Goal: Transaction & Acquisition: Download file/media

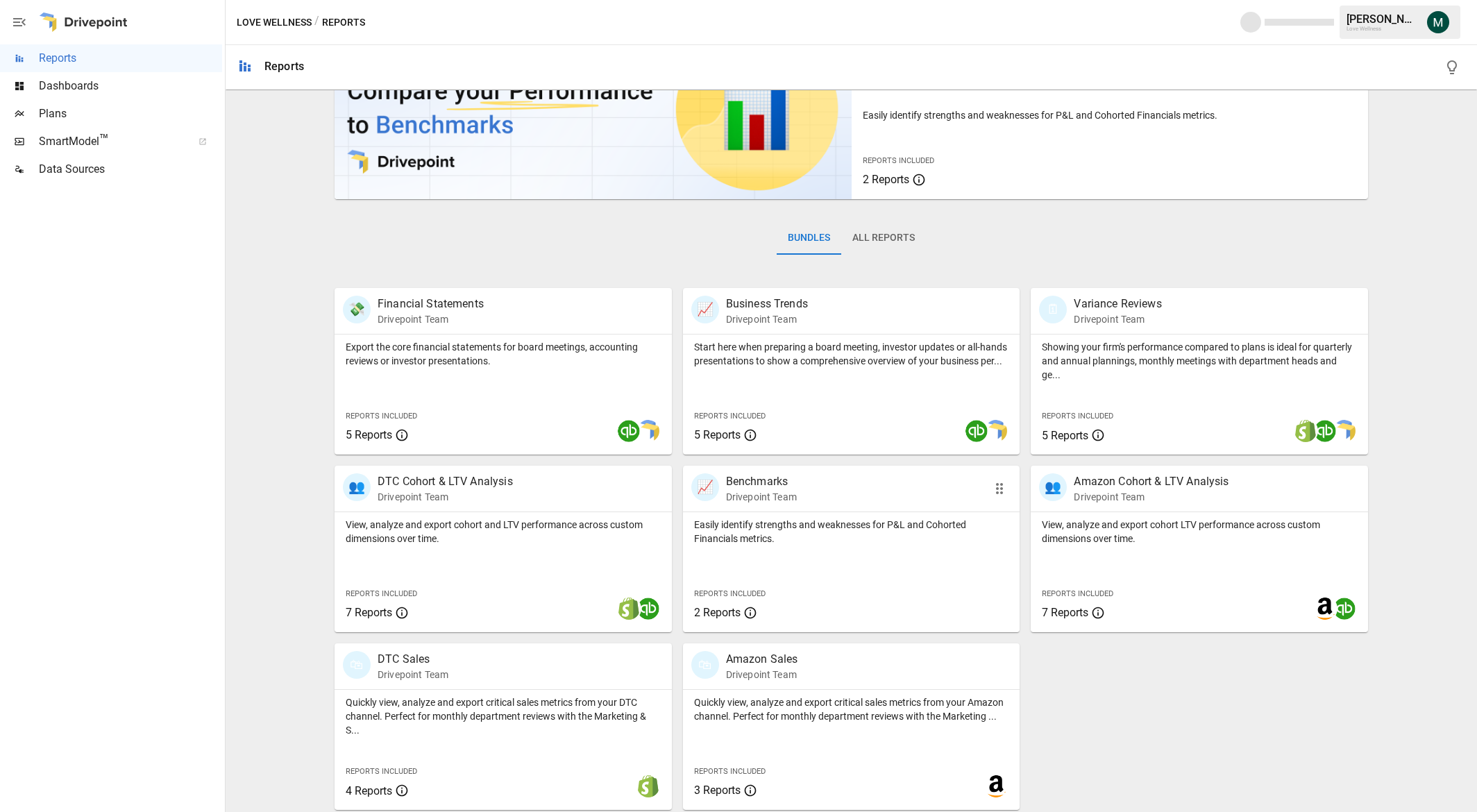
scroll to position [85, 0]
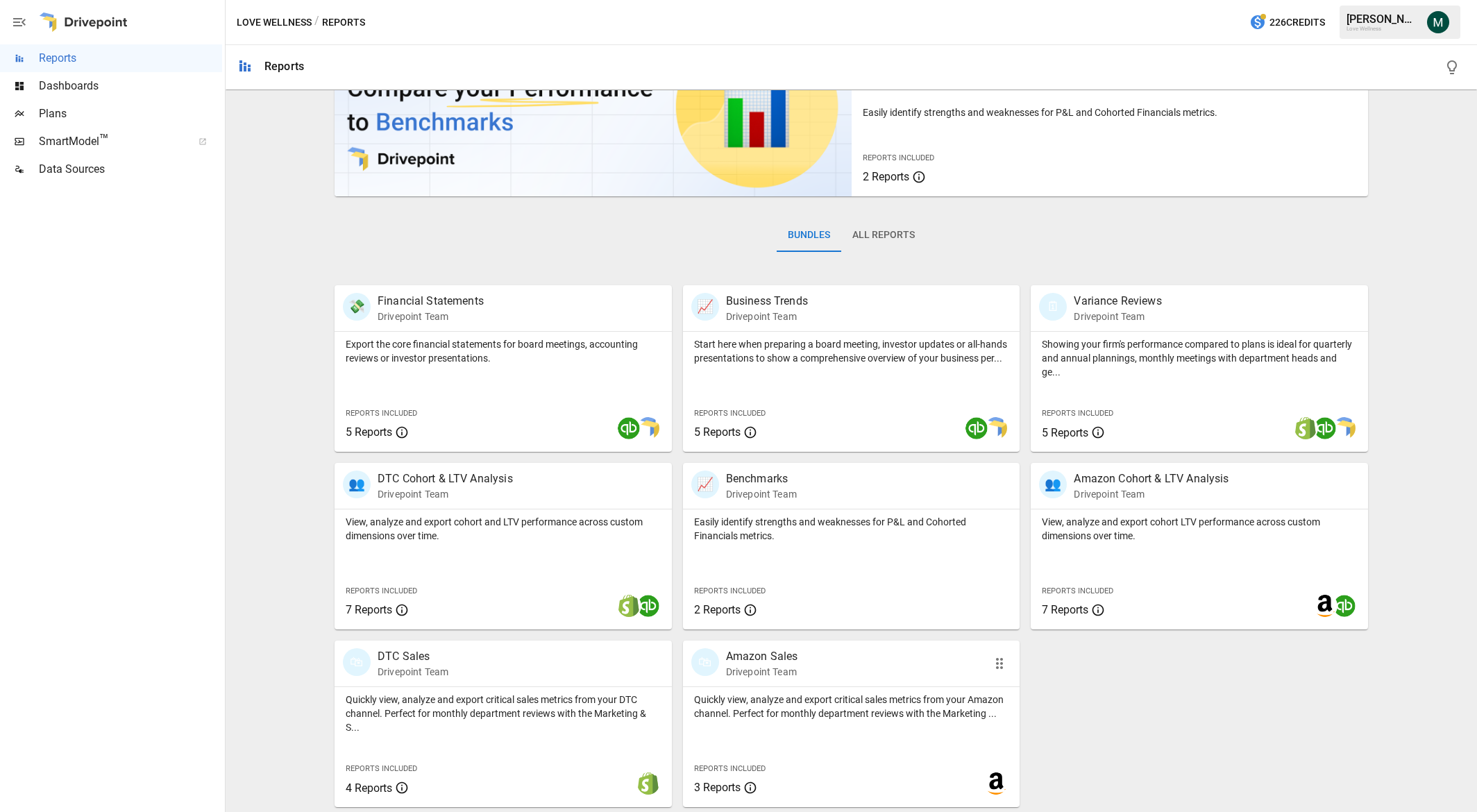
click at [769, 652] on p "Amazon Sales" at bounding box center [762, 656] width 72 height 17
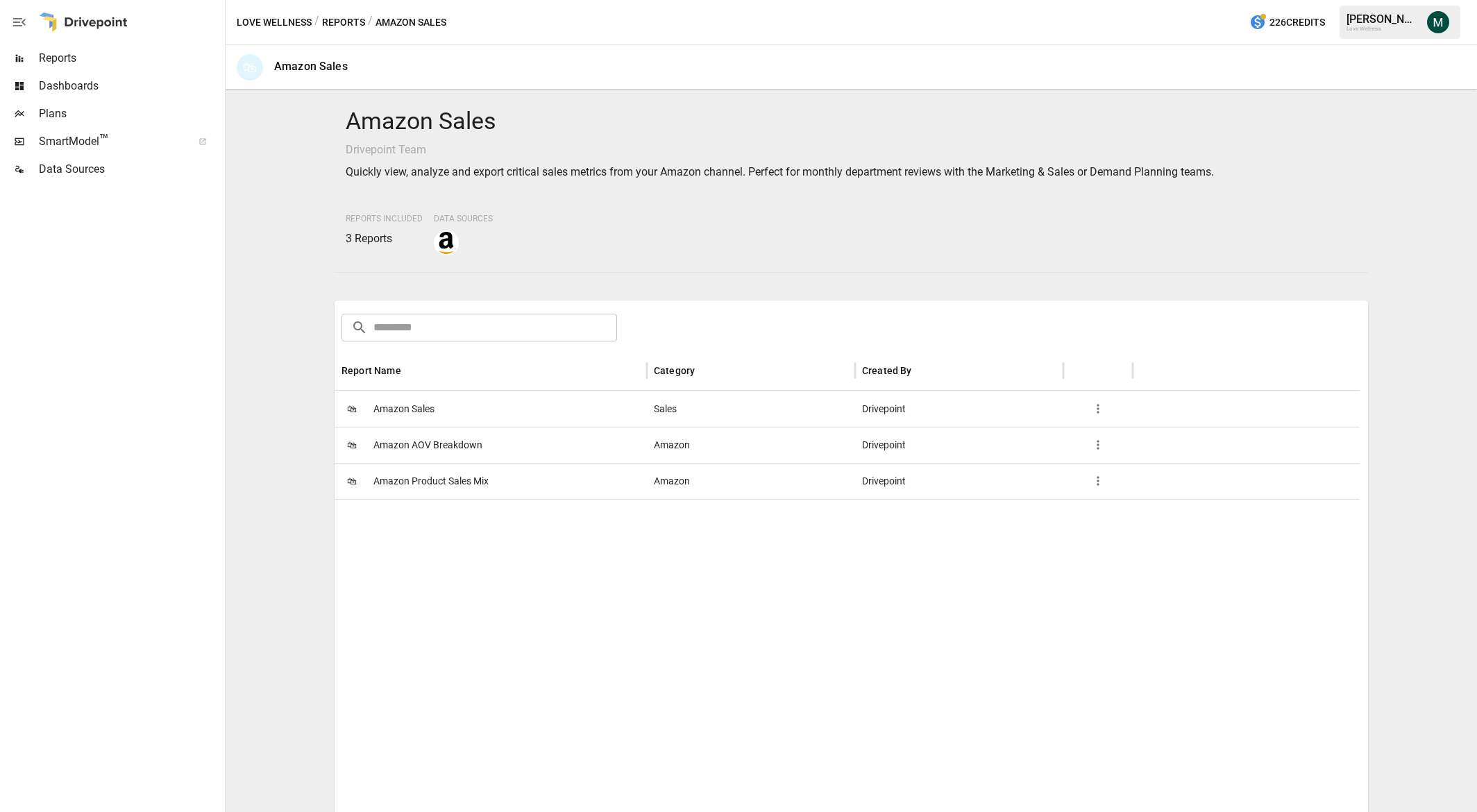
click at [432, 411] on span "Amazon Sales" at bounding box center [403, 409] width 61 height 36
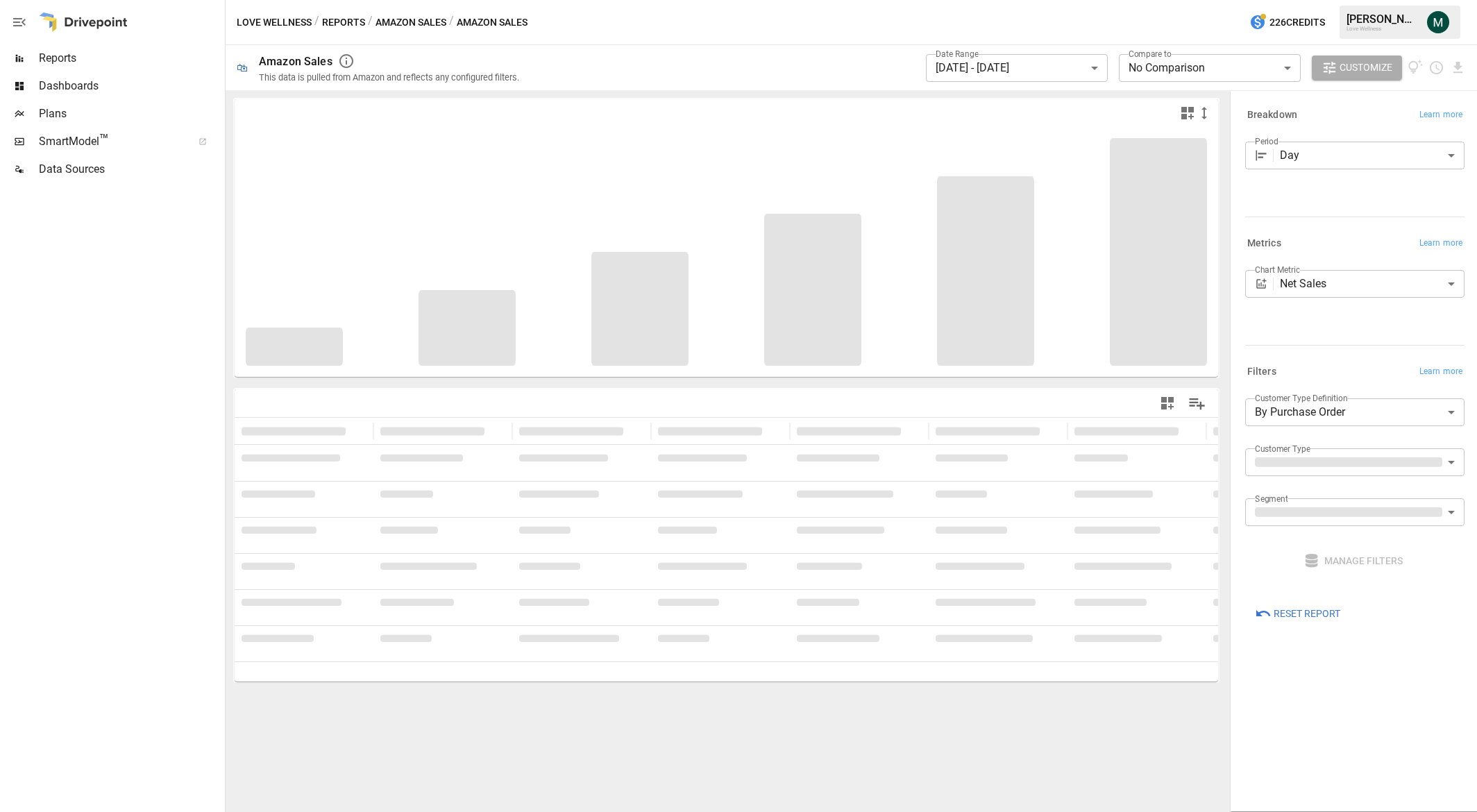
click at [1065, 0] on body "**********" at bounding box center [738, 0] width 1477 height 0
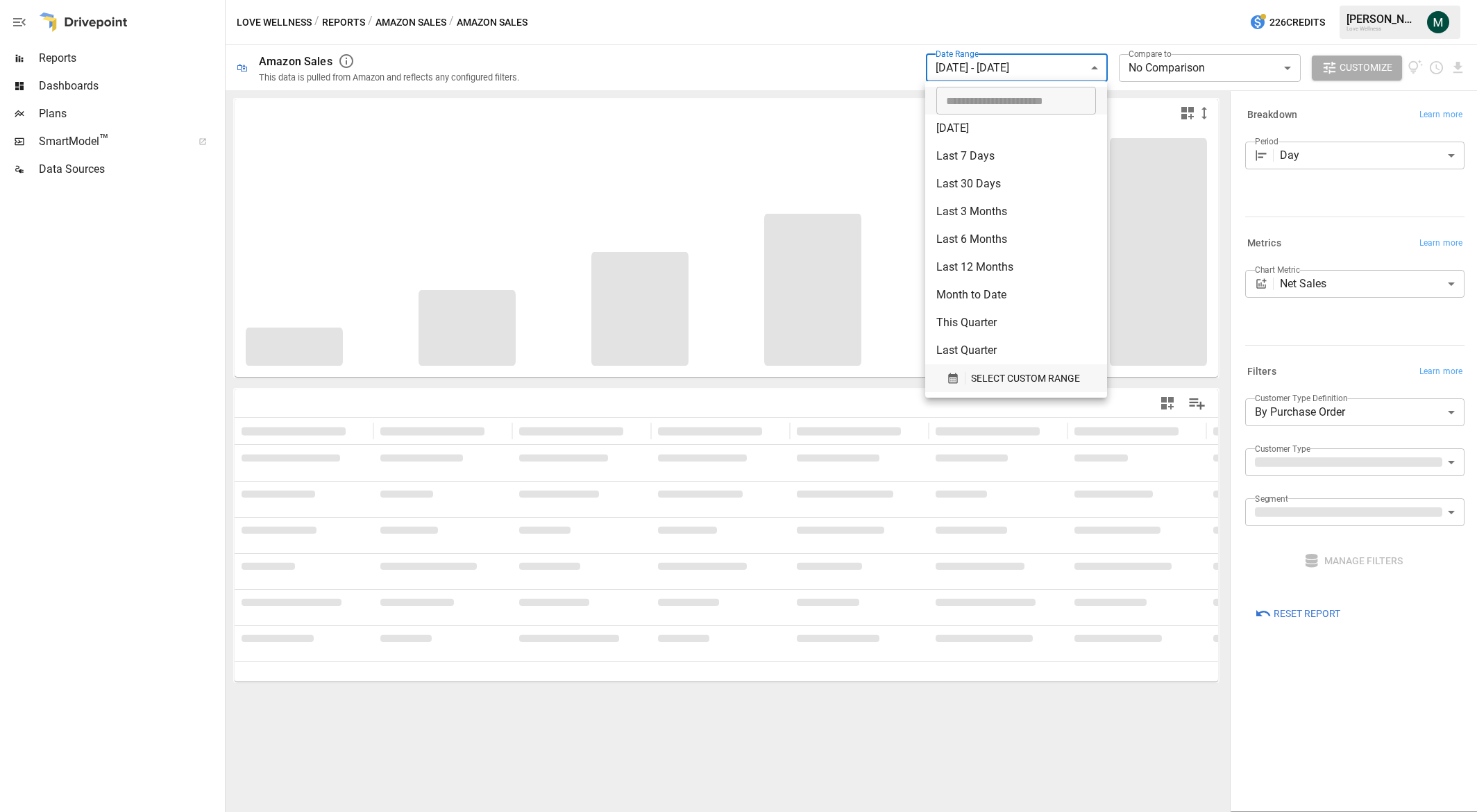
click at [997, 376] on span "SELECT CUSTOM RANGE" at bounding box center [1026, 379] width 109 height 17
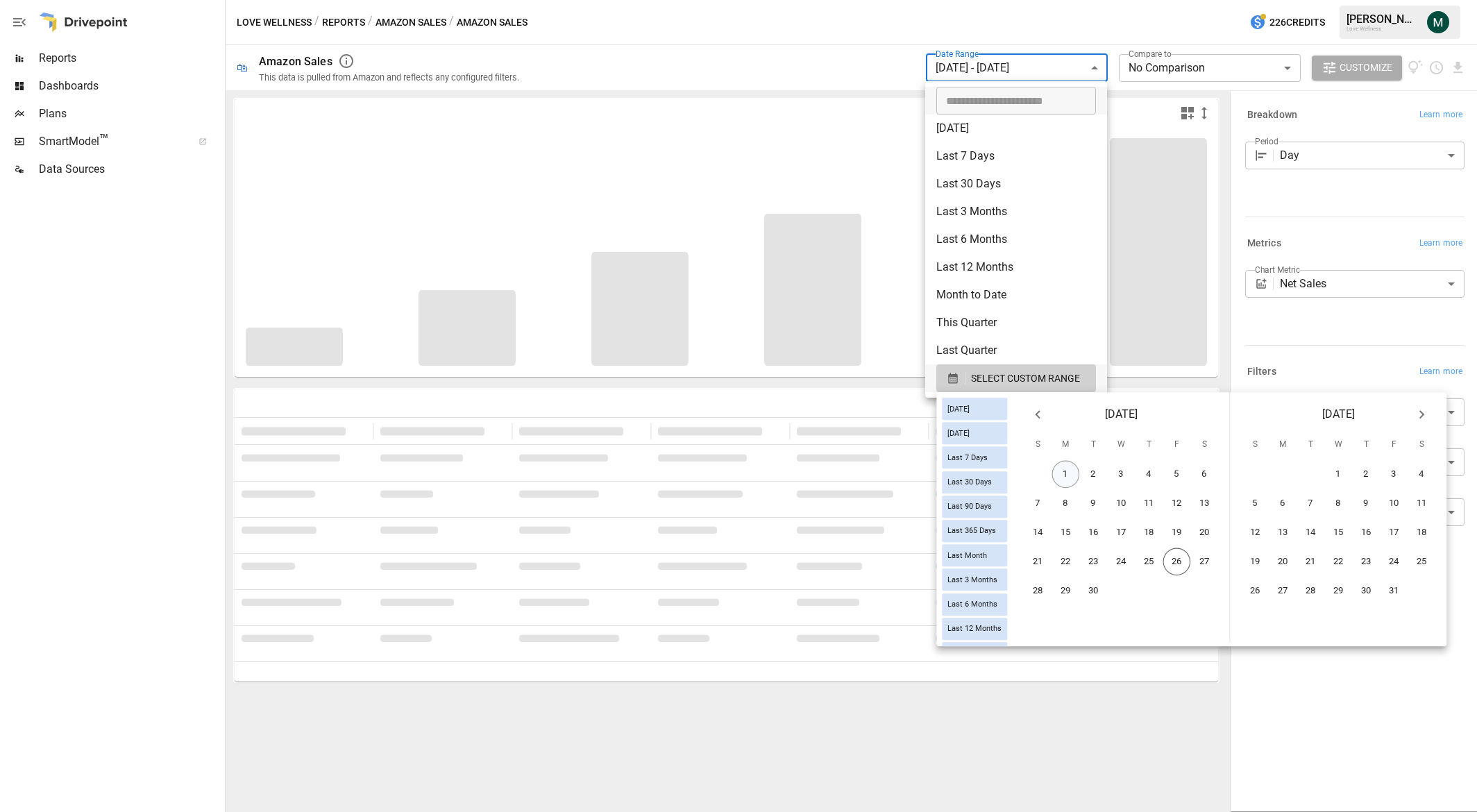
click at [1070, 468] on button "1" at bounding box center [1066, 474] width 28 height 28
click at [1159, 562] on button "25" at bounding box center [1149, 561] width 28 height 28
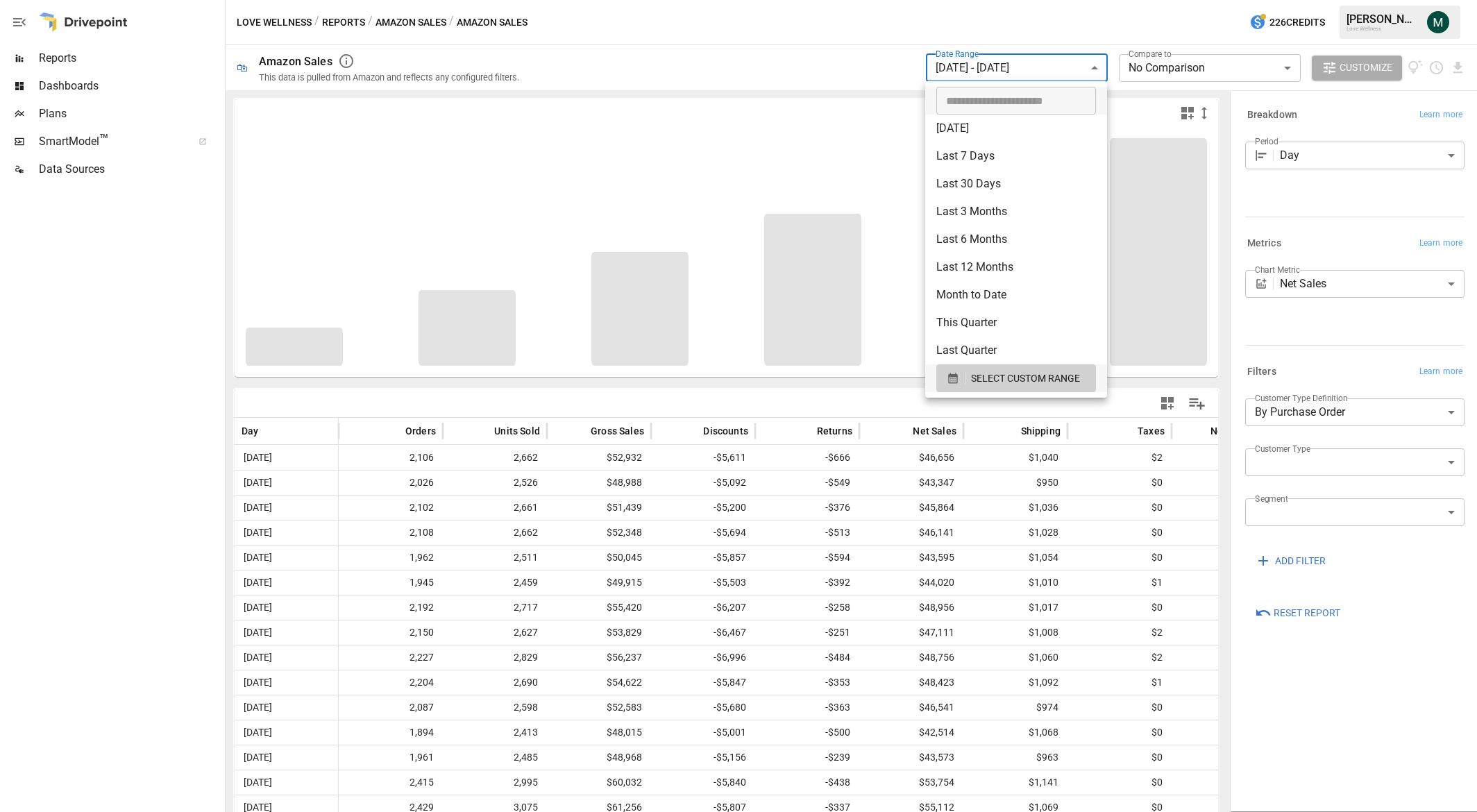
click at [782, 74] on div at bounding box center [738, 406] width 1477 height 812
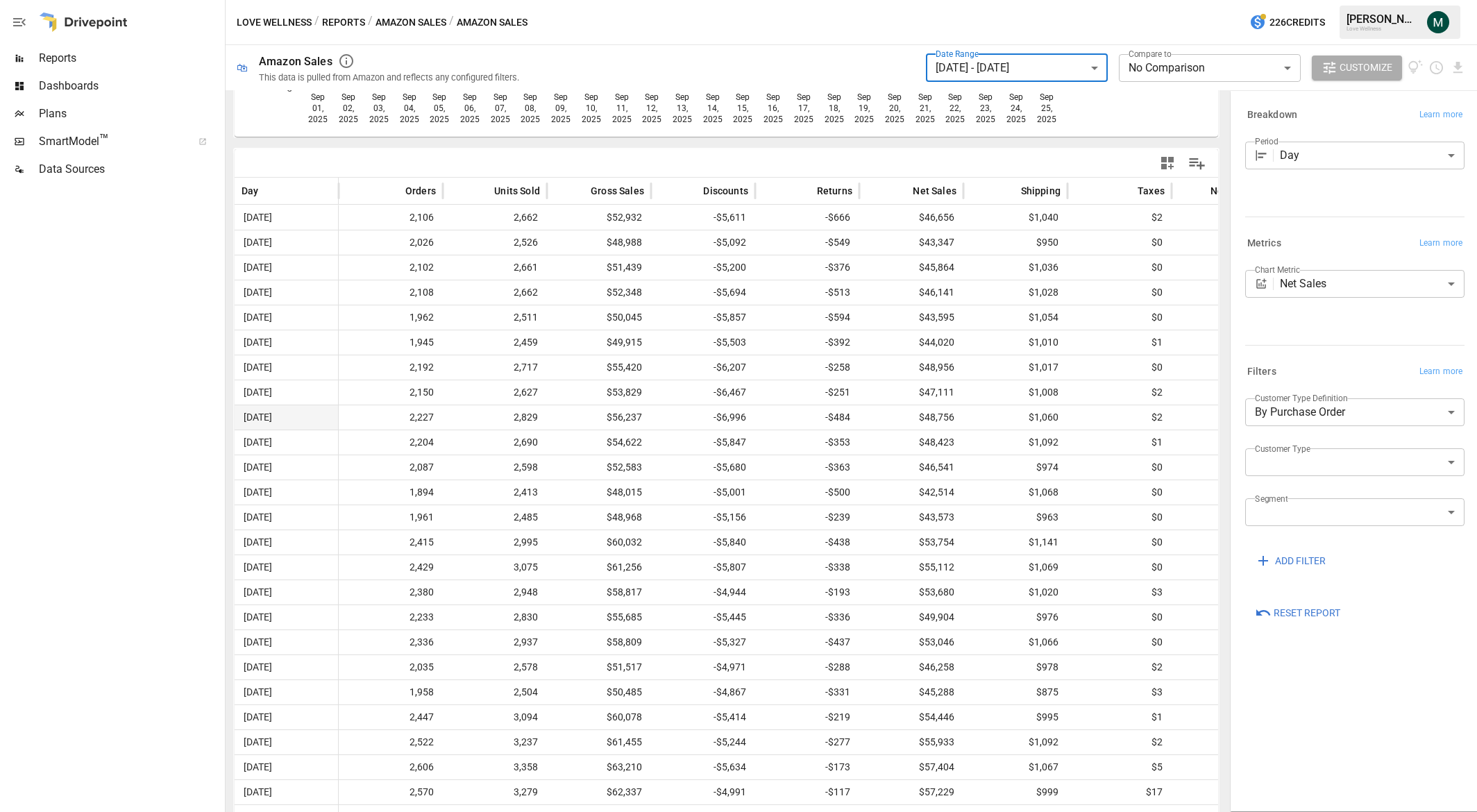
scroll to position [276, 0]
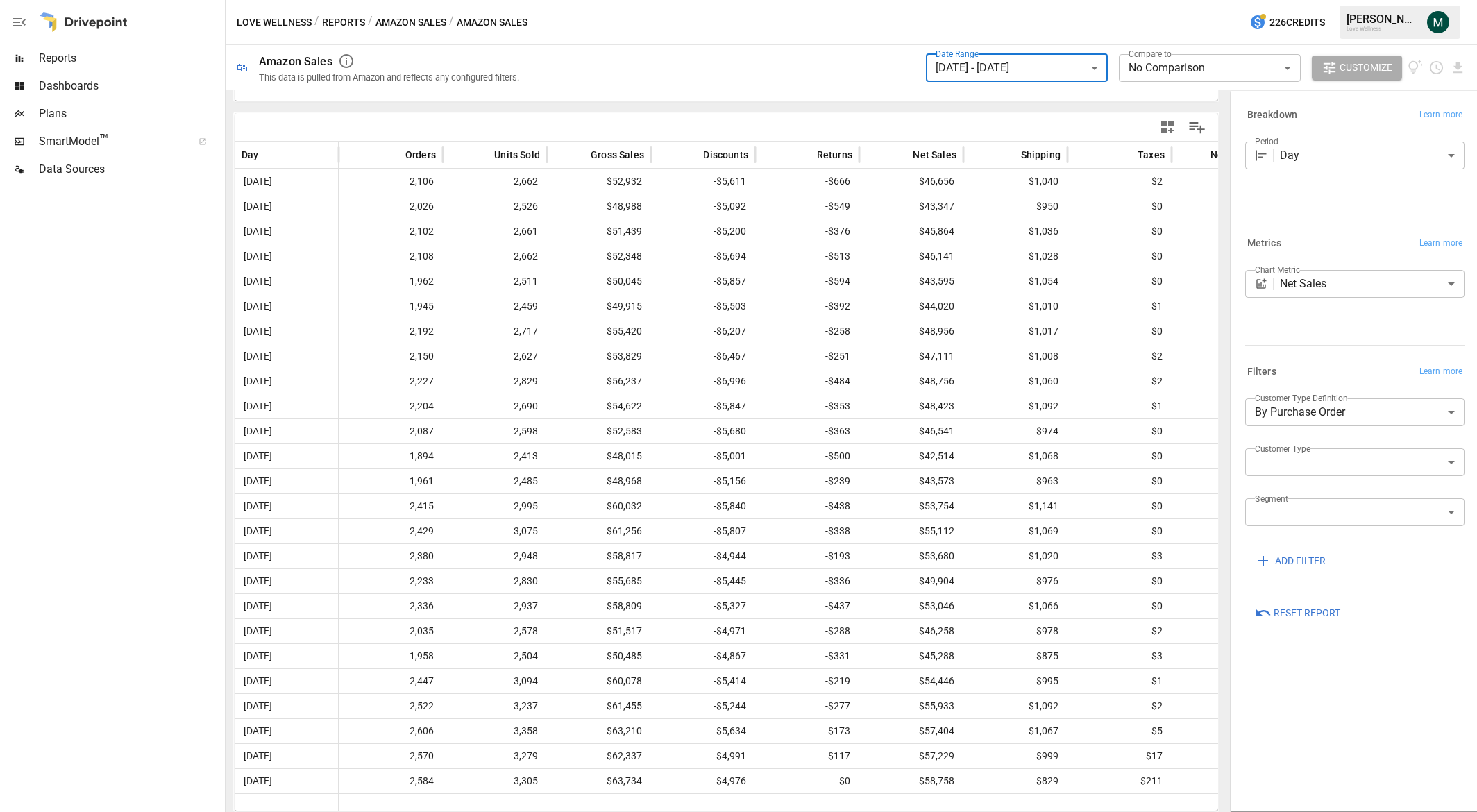
click at [95, 74] on div "Dashboards" at bounding box center [111, 85] width 222 height 28
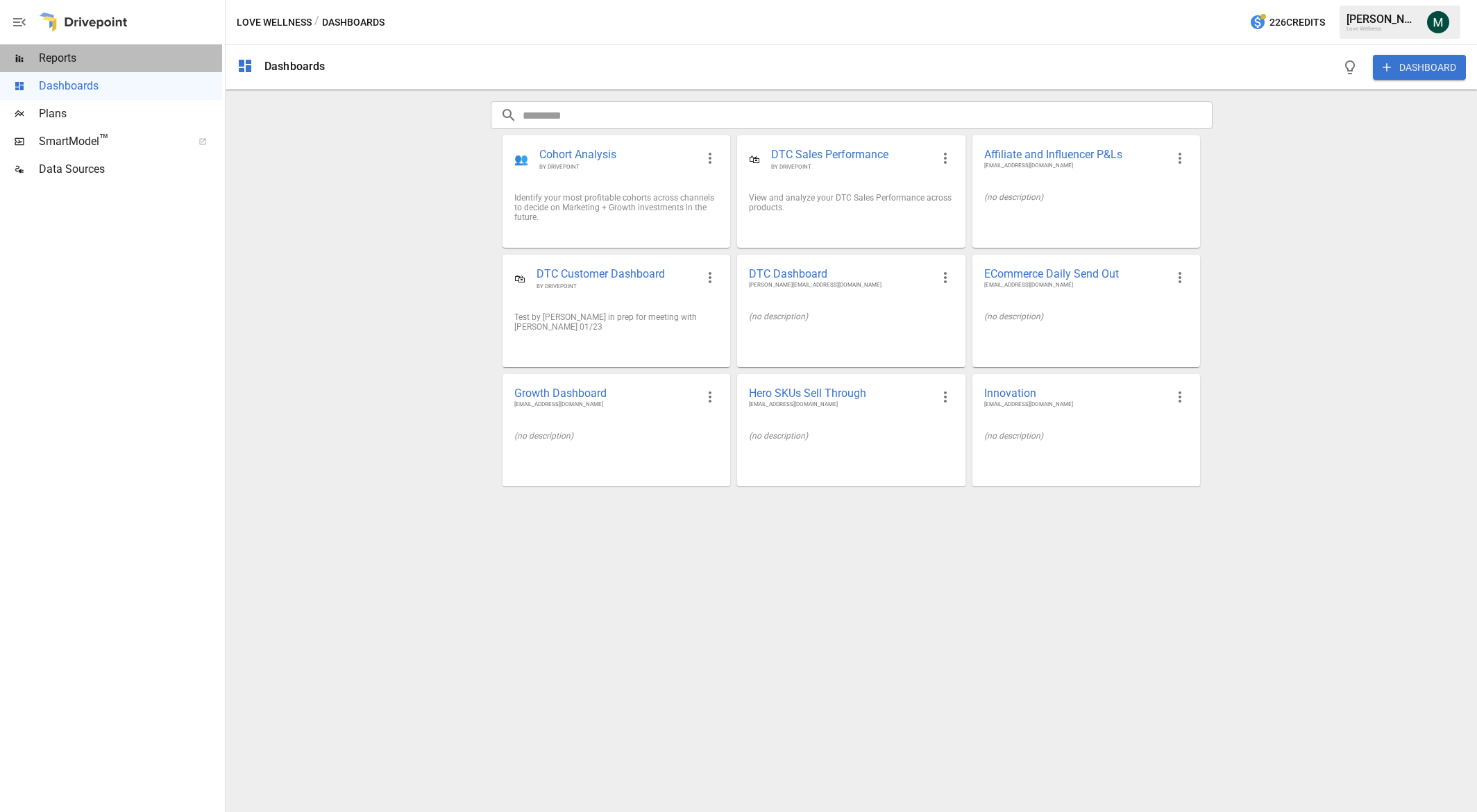
drag, startPoint x: 89, startPoint y: 60, endPoint x: 96, endPoint y: 62, distance: 7.3
click at [89, 59] on span "Reports" at bounding box center [131, 58] width 184 height 17
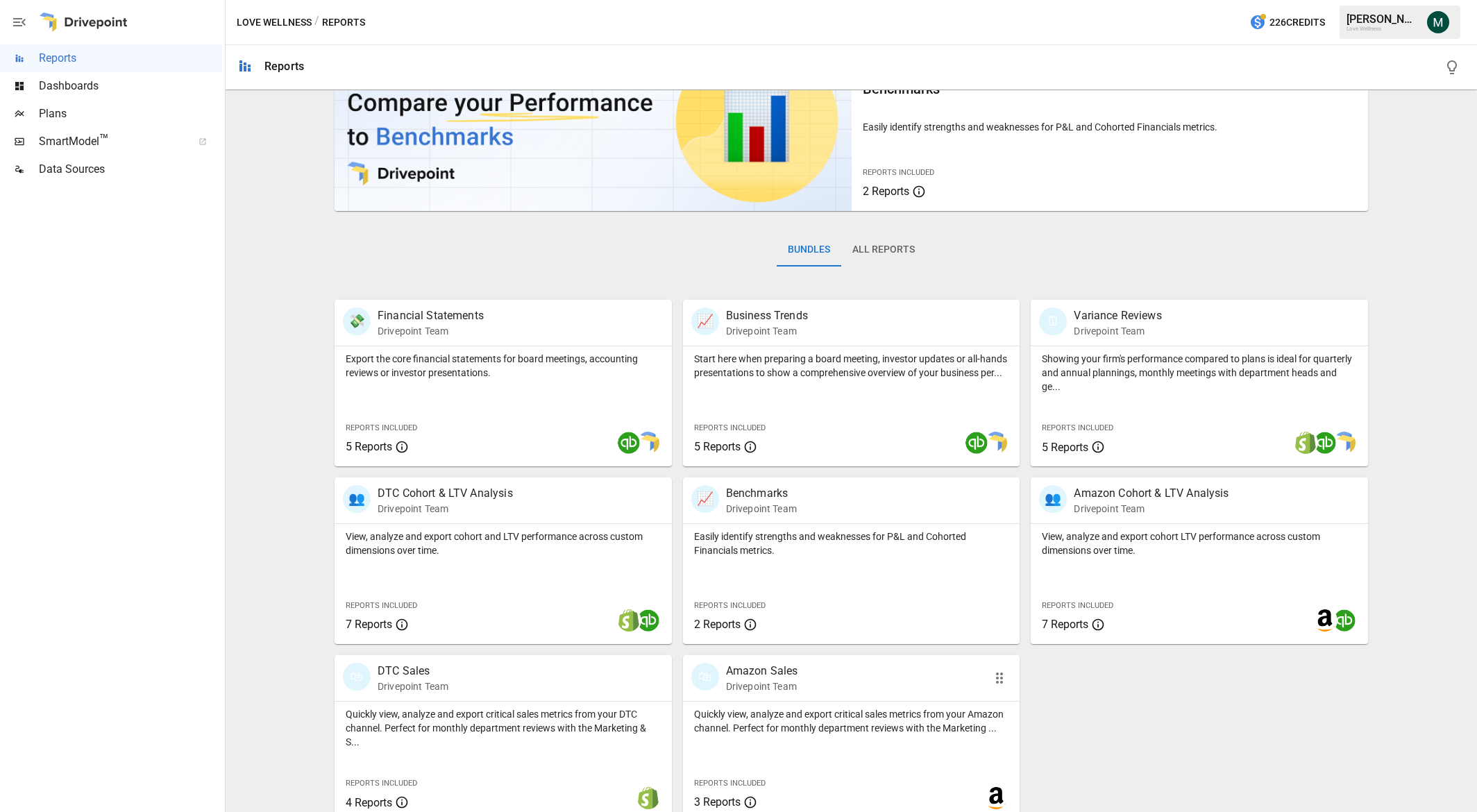
scroll to position [85, 0]
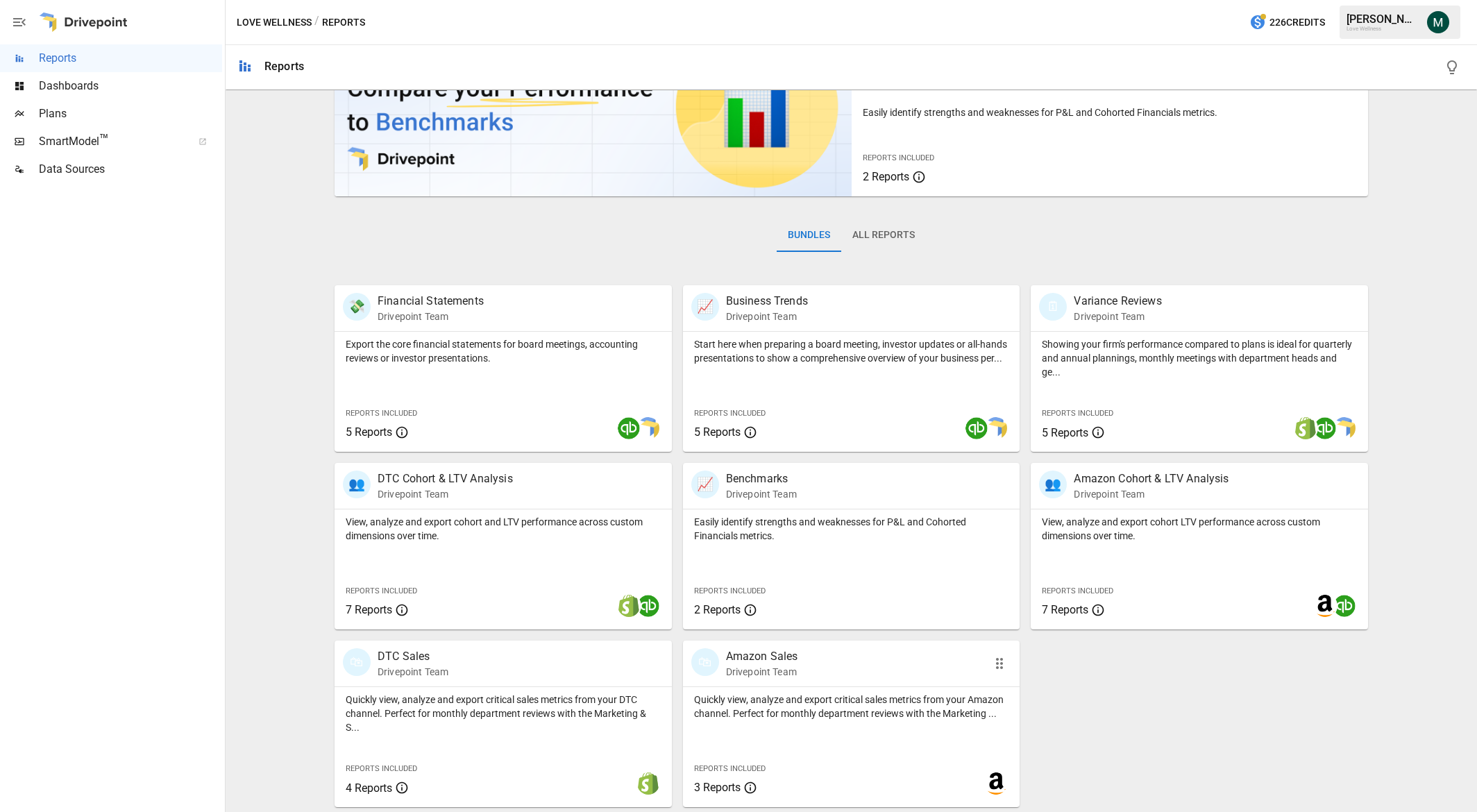
click at [759, 689] on div "Quickly view, analyze and export critical sales metrics from your Amazon channe…" at bounding box center [851, 704] width 337 height 33
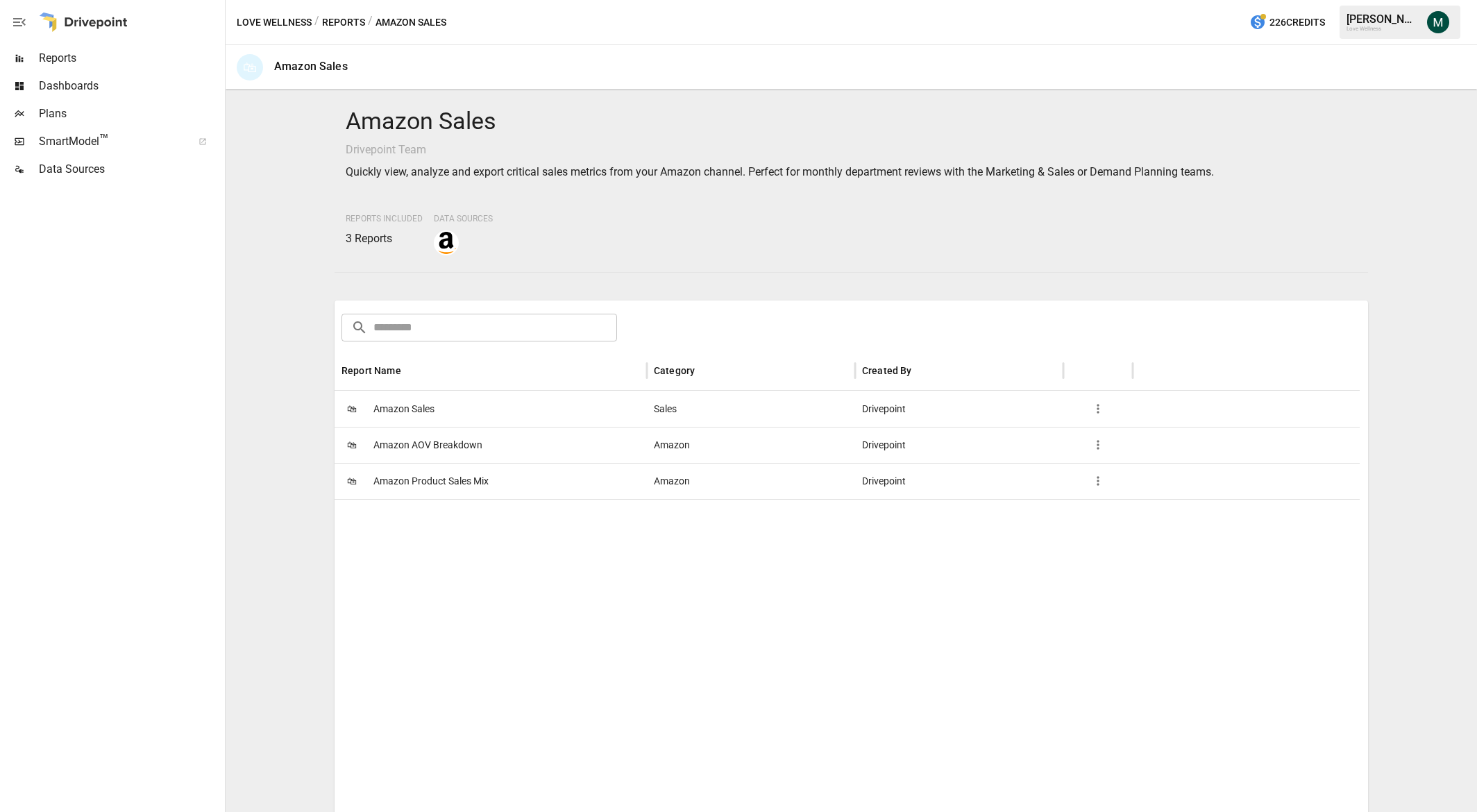
click at [432, 484] on span "Amazon Product Sales Mix" at bounding box center [431, 481] width 116 height 36
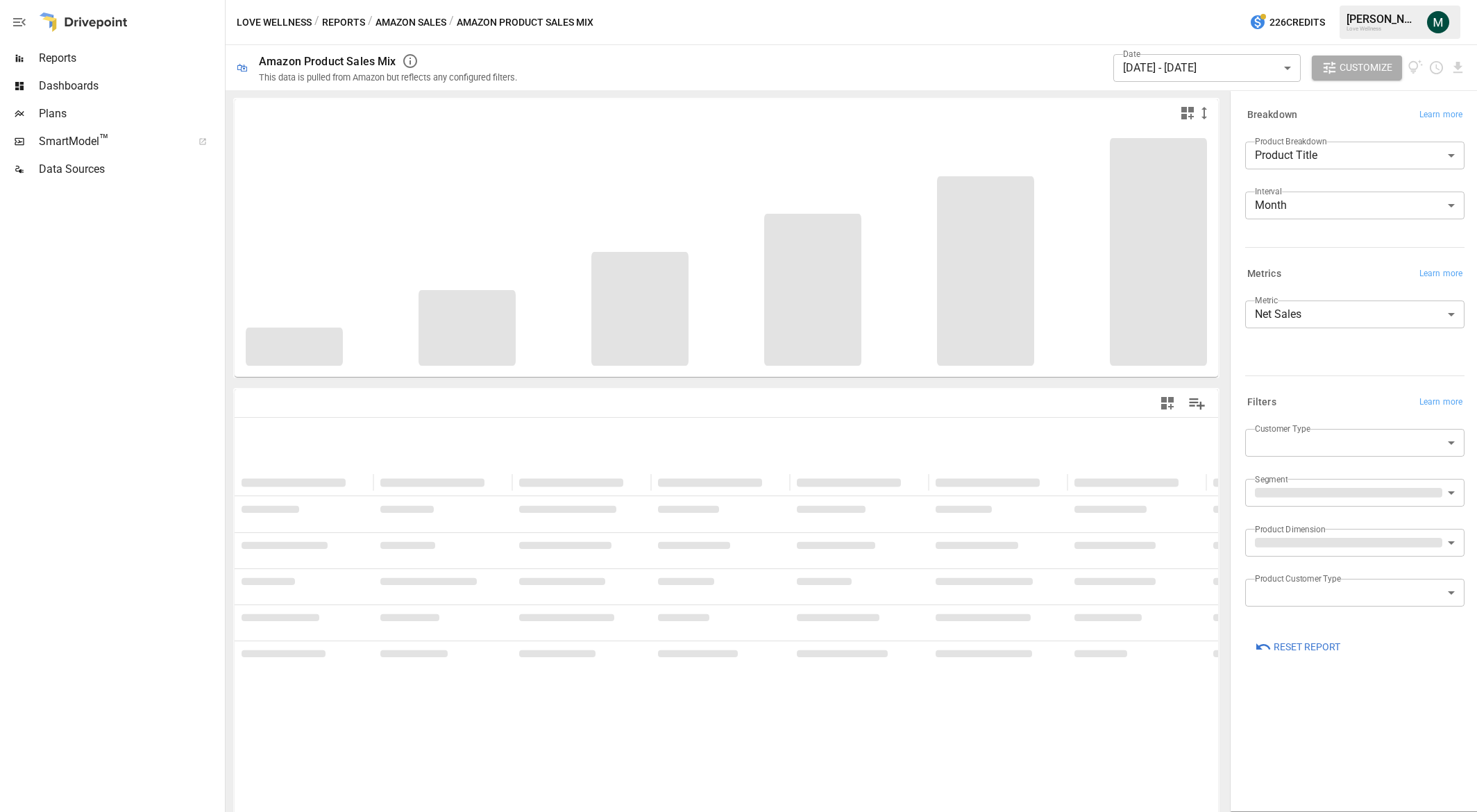
click at [1195, 0] on body "**********" at bounding box center [738, 0] width 1477 height 0
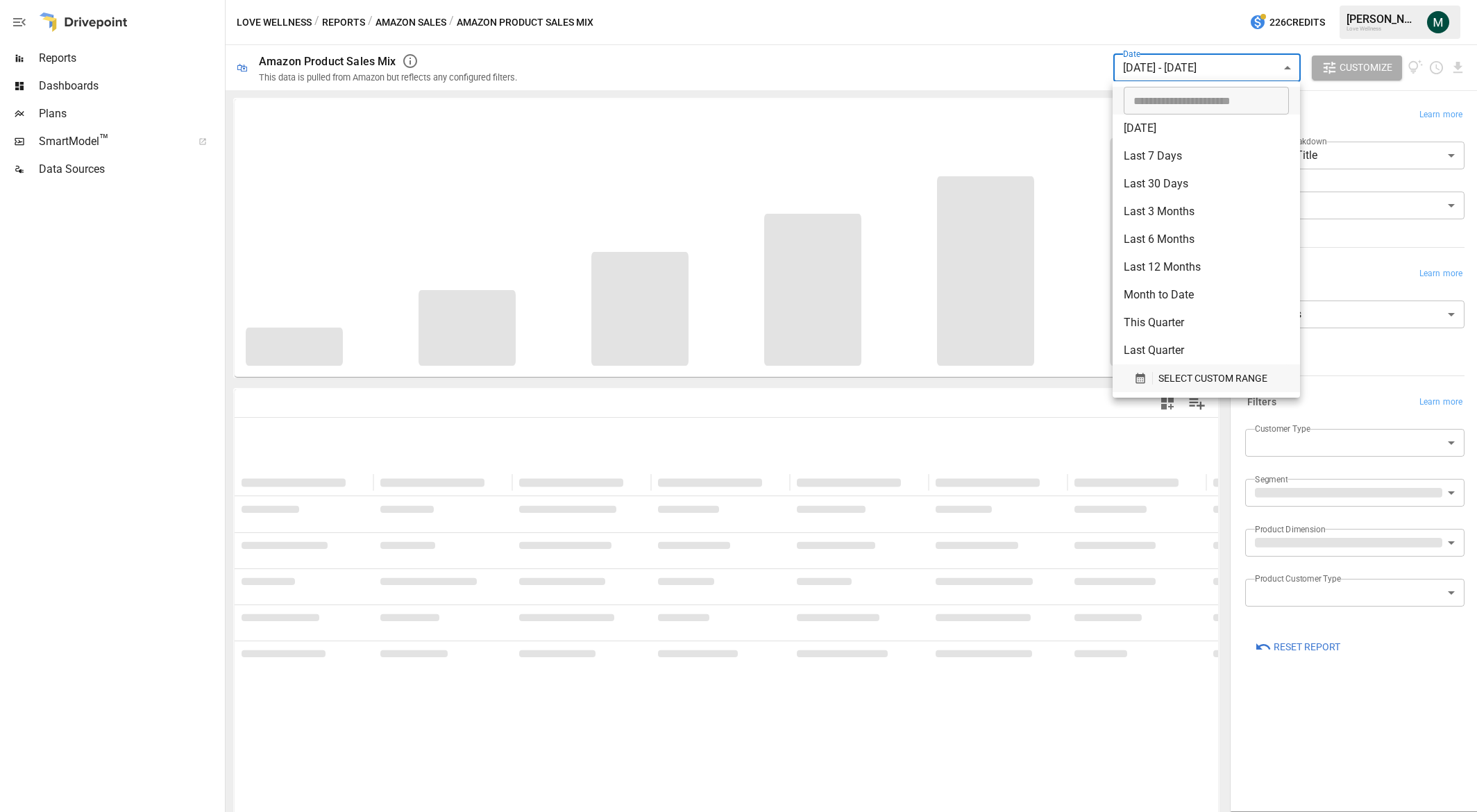
click at [1195, 382] on span "SELECT CUSTOM RANGE" at bounding box center [1213, 379] width 109 height 17
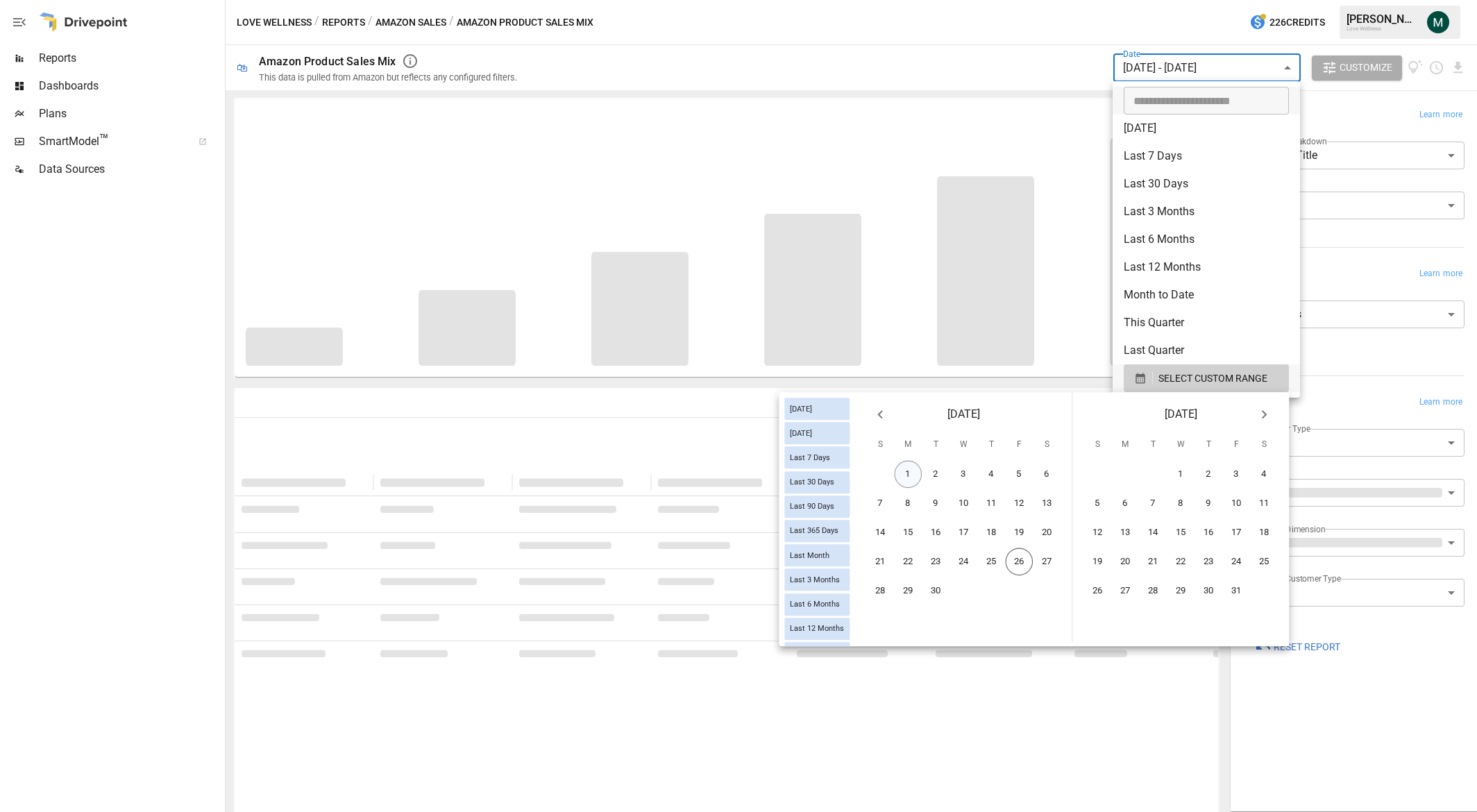
click at [898, 473] on button "1" at bounding box center [908, 474] width 28 height 28
click at [994, 563] on button "25" at bounding box center [991, 561] width 28 height 28
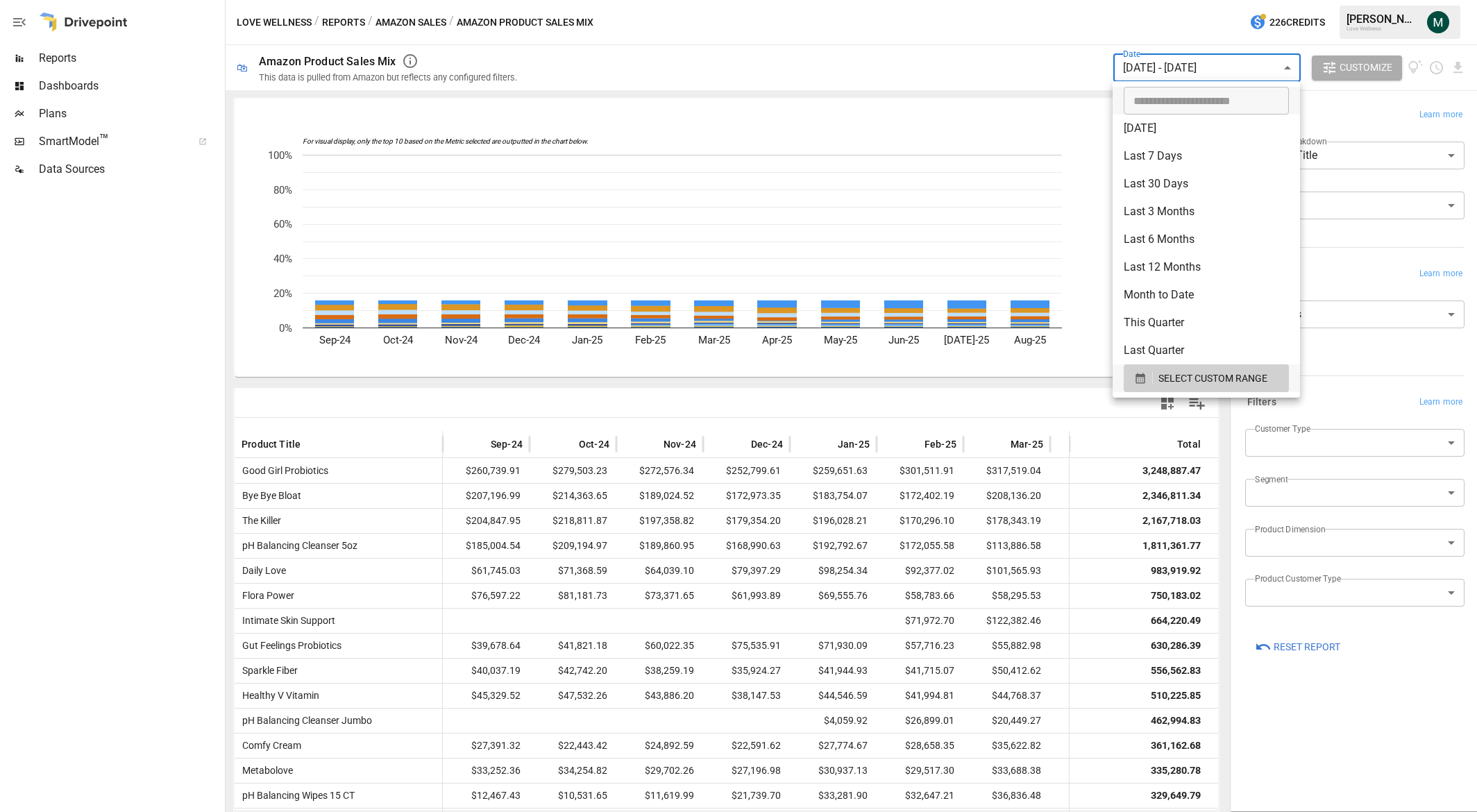
click at [962, 64] on div at bounding box center [738, 406] width 1477 height 812
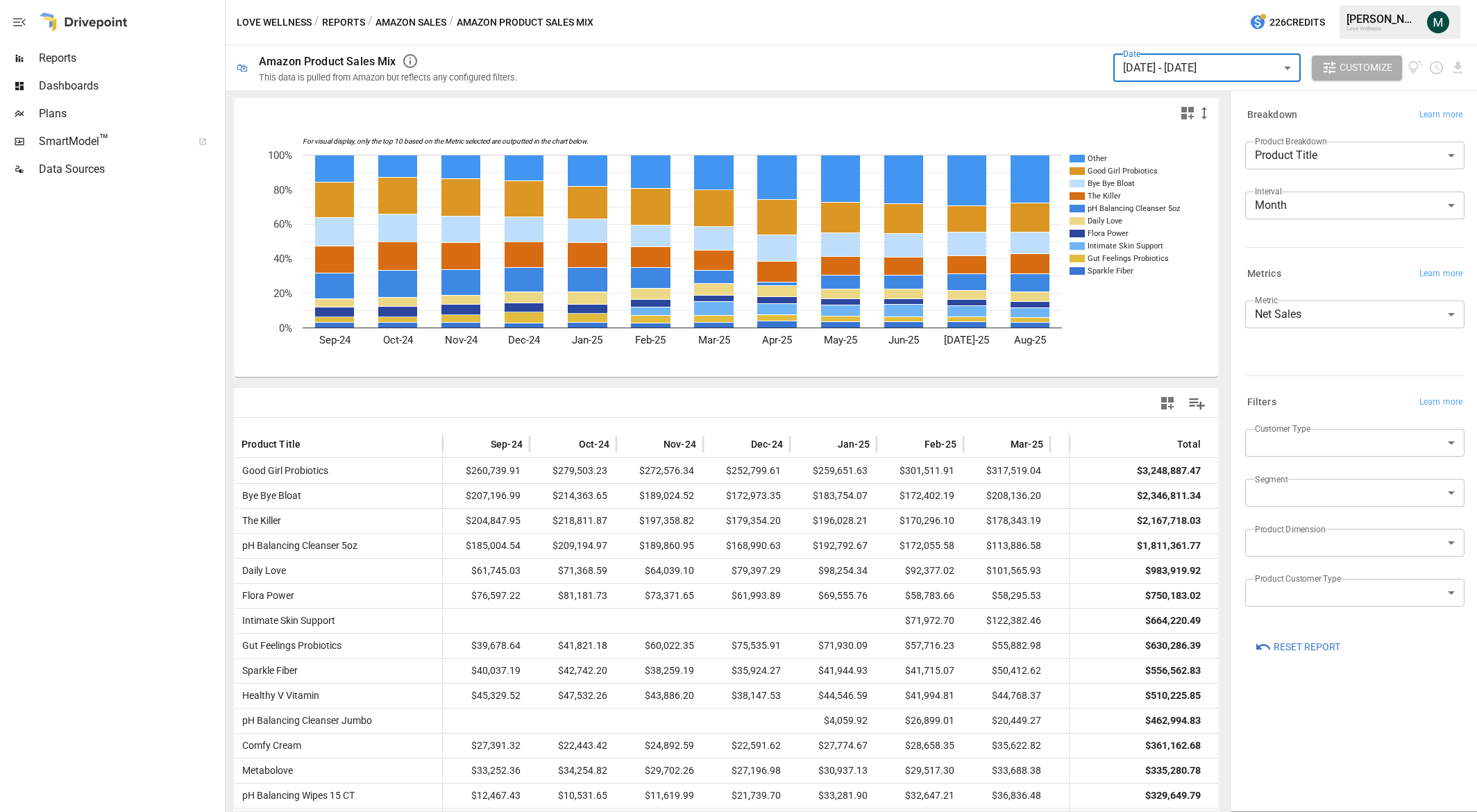
click at [1295, 0] on body "Reports Dashboards Plans SmartModel ™ Data Sources Love Wellness / Reports / Am…" at bounding box center [738, 0] width 1477 height 0
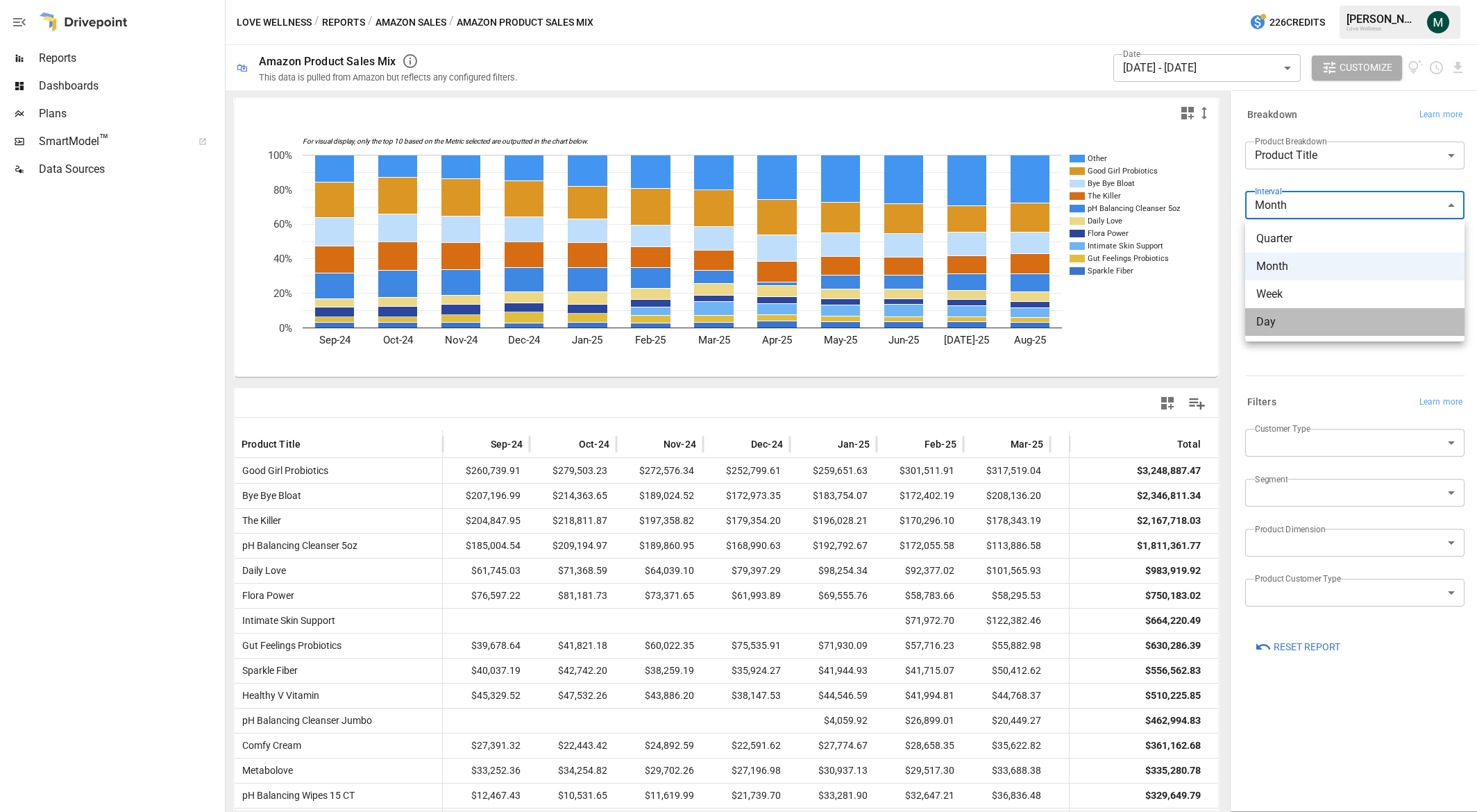
click at [1282, 324] on span "Day" at bounding box center [1354, 322] width 197 height 17
type input "***"
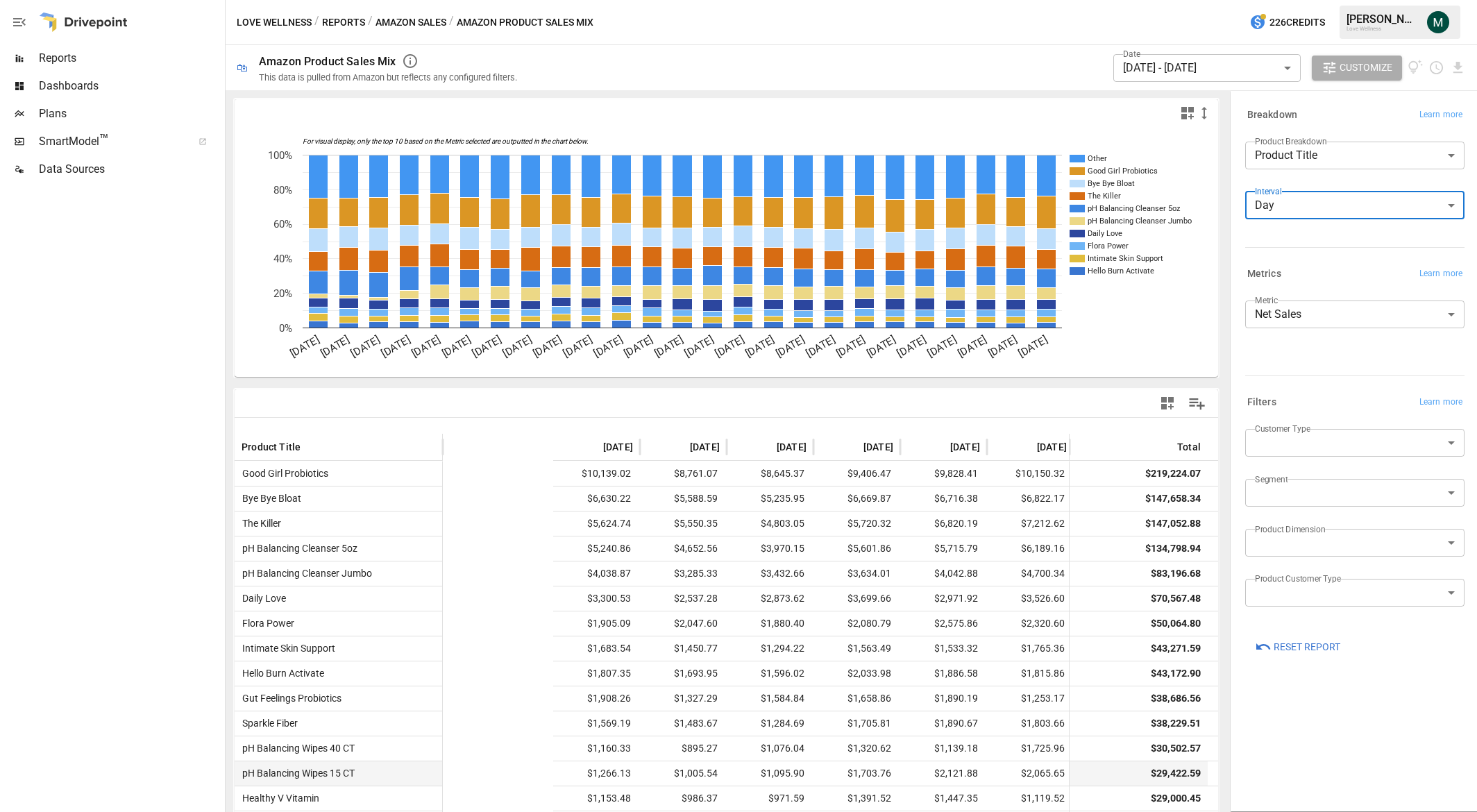
scroll to position [0, 1554]
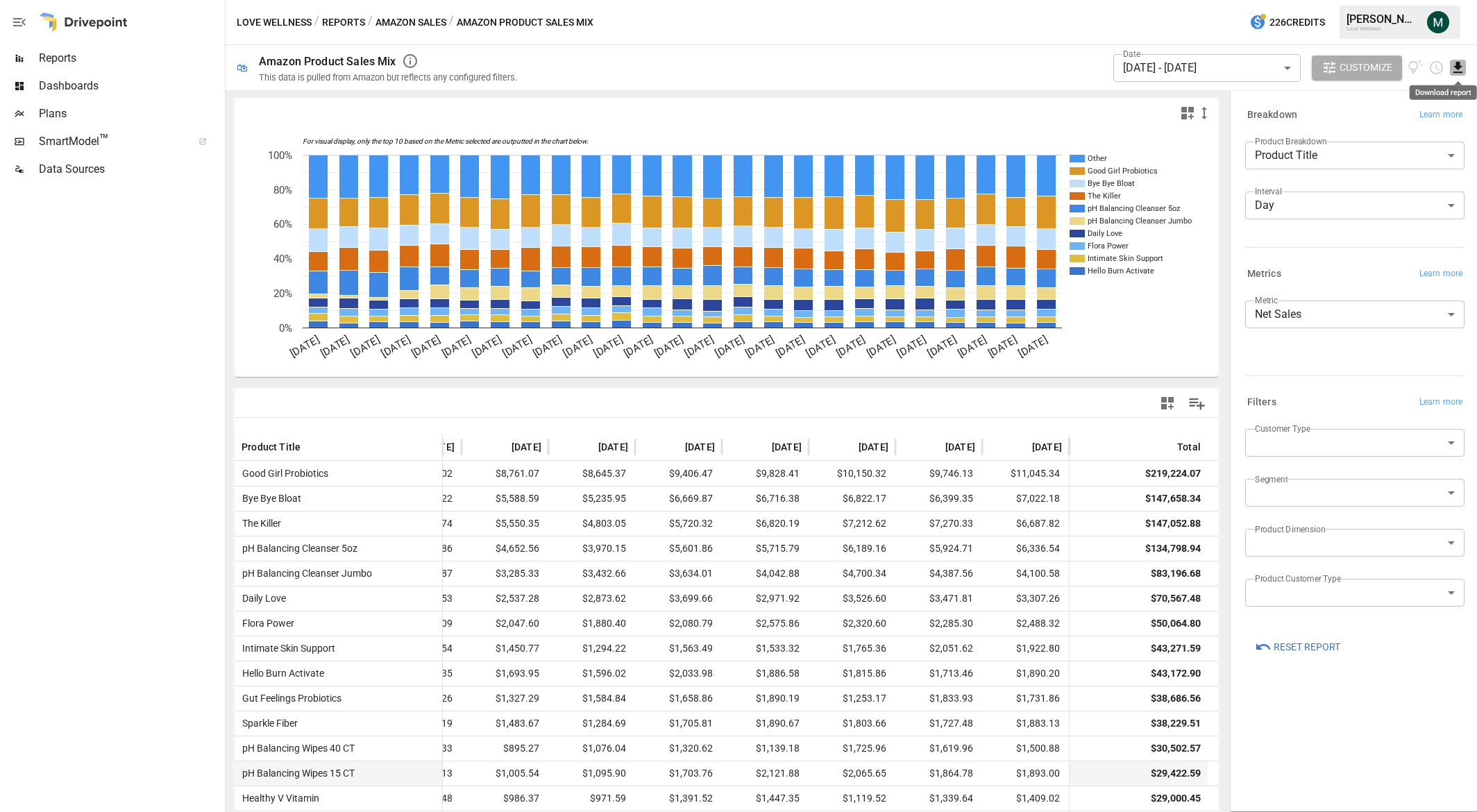
click at [1453, 65] on icon "Download report" at bounding box center [1457, 67] width 9 height 11
click at [1430, 122] on li "Download as CSV" at bounding box center [1412, 123] width 111 height 28
click at [147, 290] on div at bounding box center [111, 497] width 222 height 629
